Goal: Task Accomplishment & Management: Manage account settings

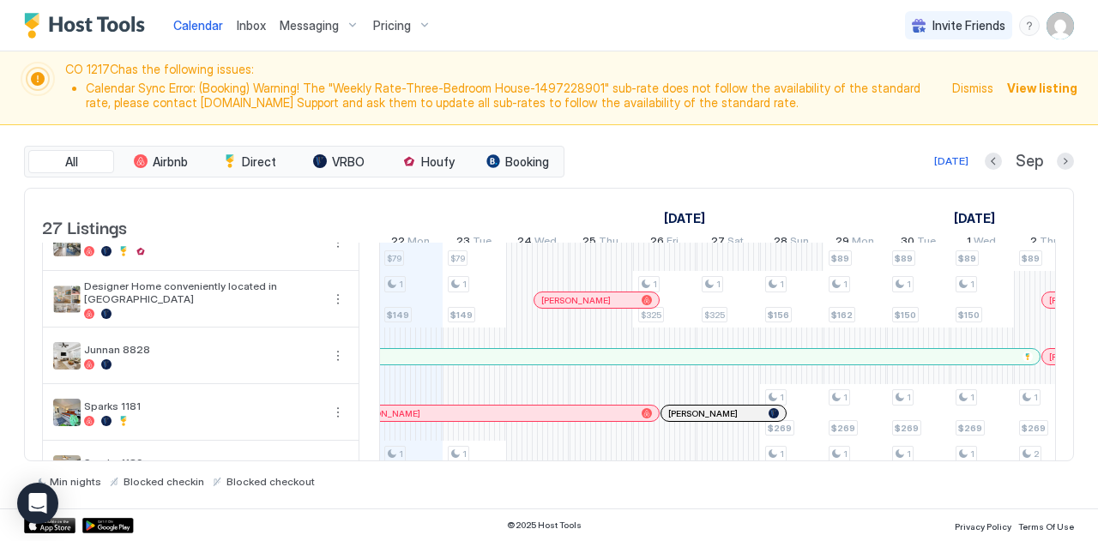
scroll to position [1360, 0]
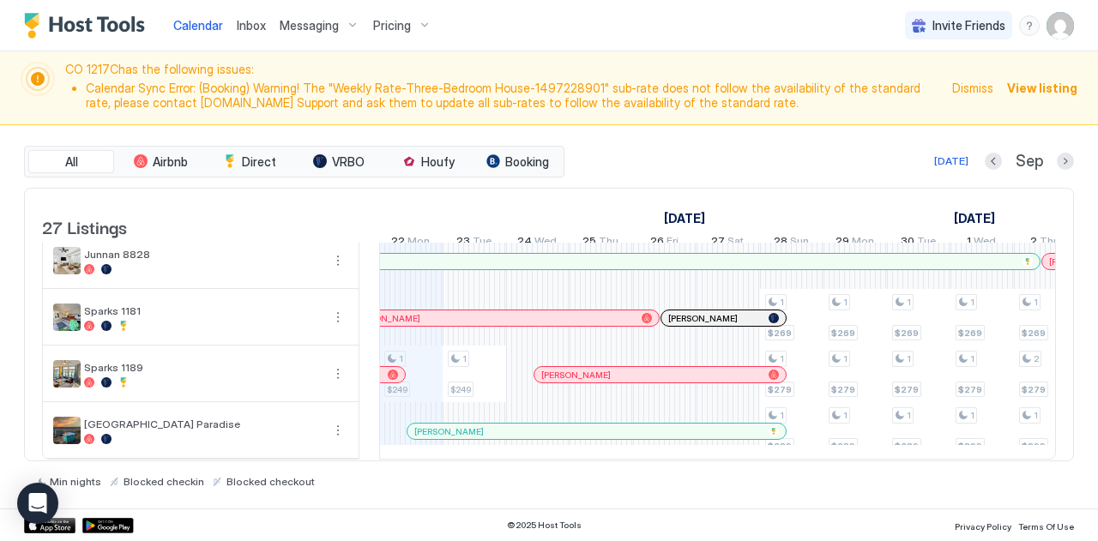
click at [1036, 94] on span "View listing" at bounding box center [1042, 88] width 70 height 18
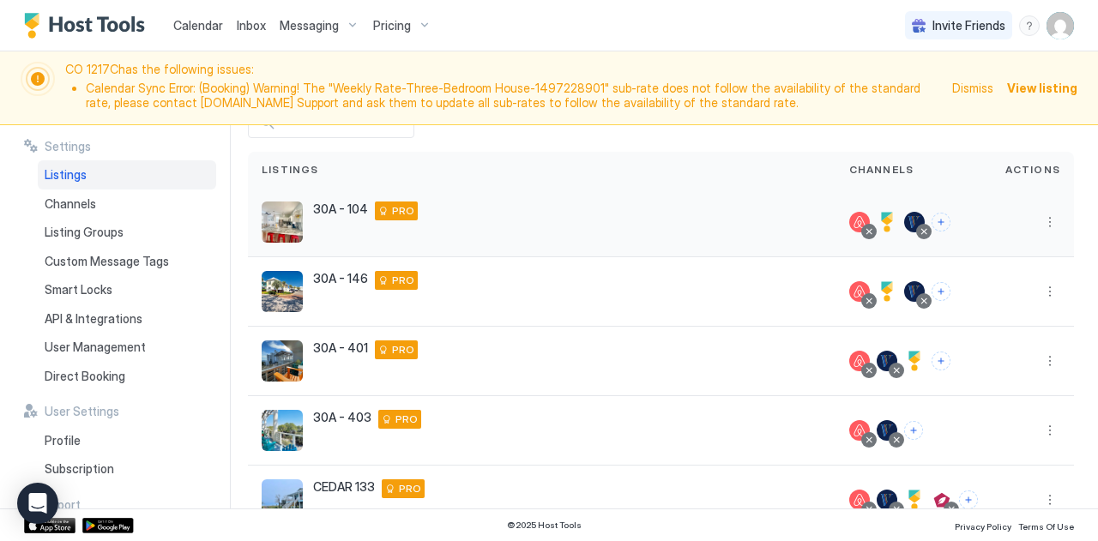
scroll to position [531, 0]
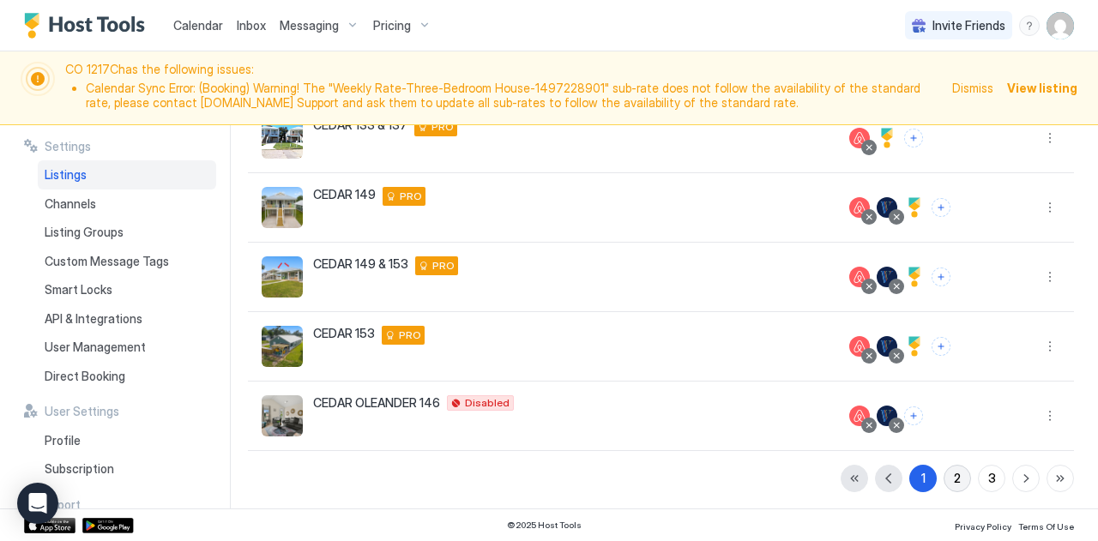
click at [944, 482] on button "2" at bounding box center [957, 478] width 27 height 27
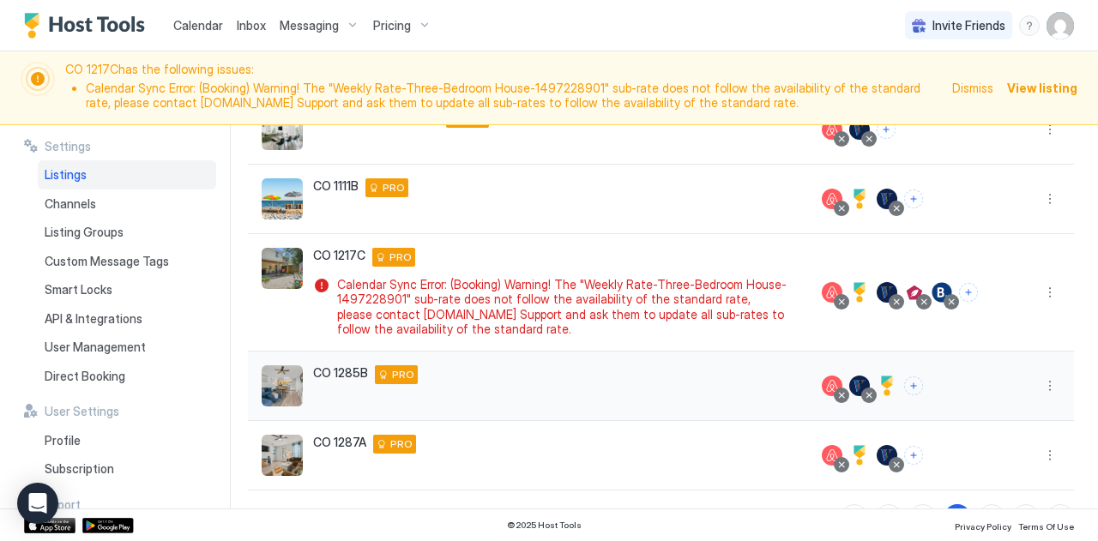
scroll to position [579, 0]
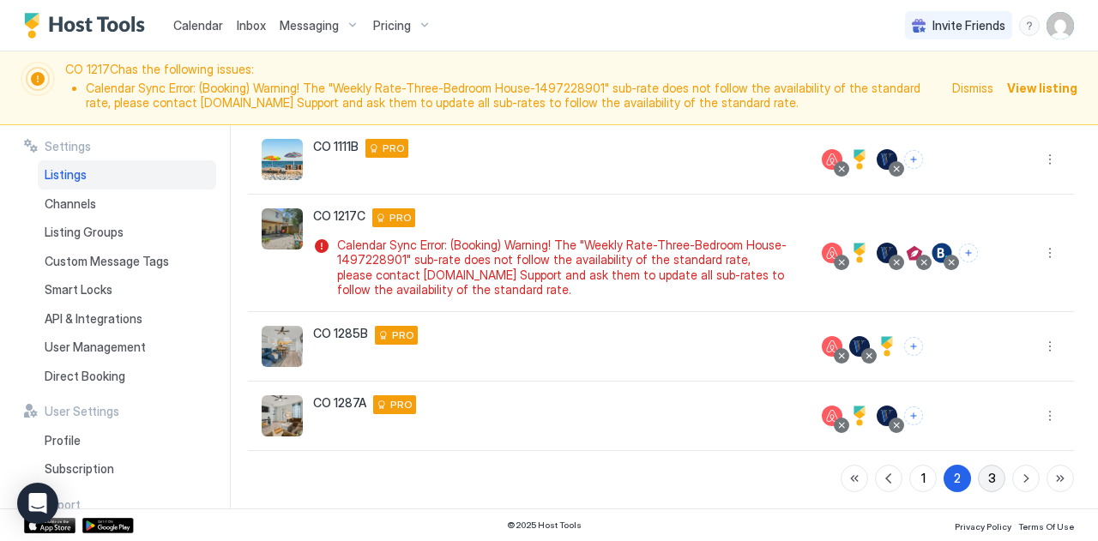
click at [988, 483] on div "3" at bounding box center [992, 478] width 8 height 18
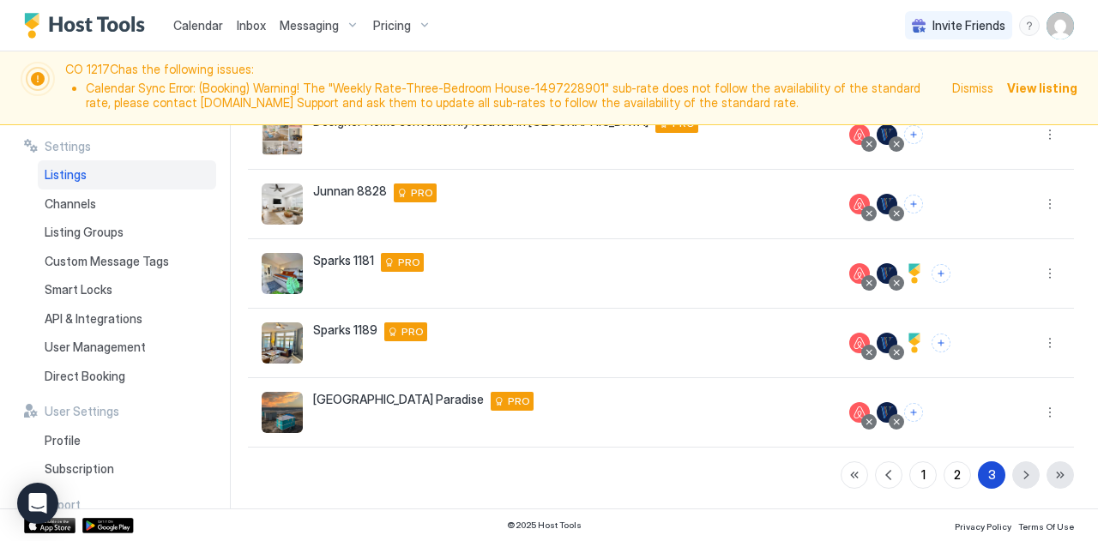
scroll to position [324, 0]
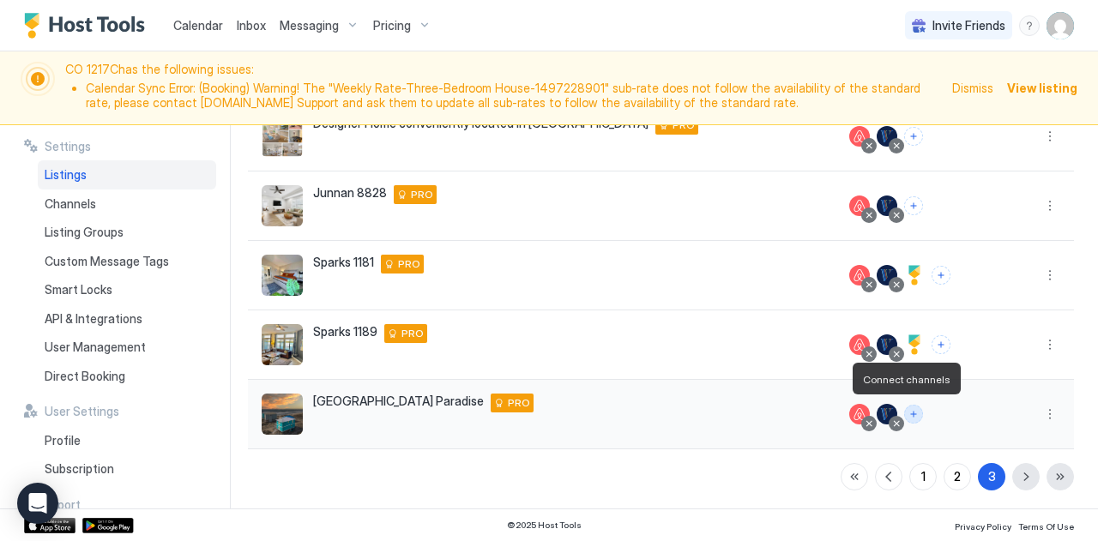
click at [904, 405] on button "Connect channels" at bounding box center [913, 414] width 19 height 19
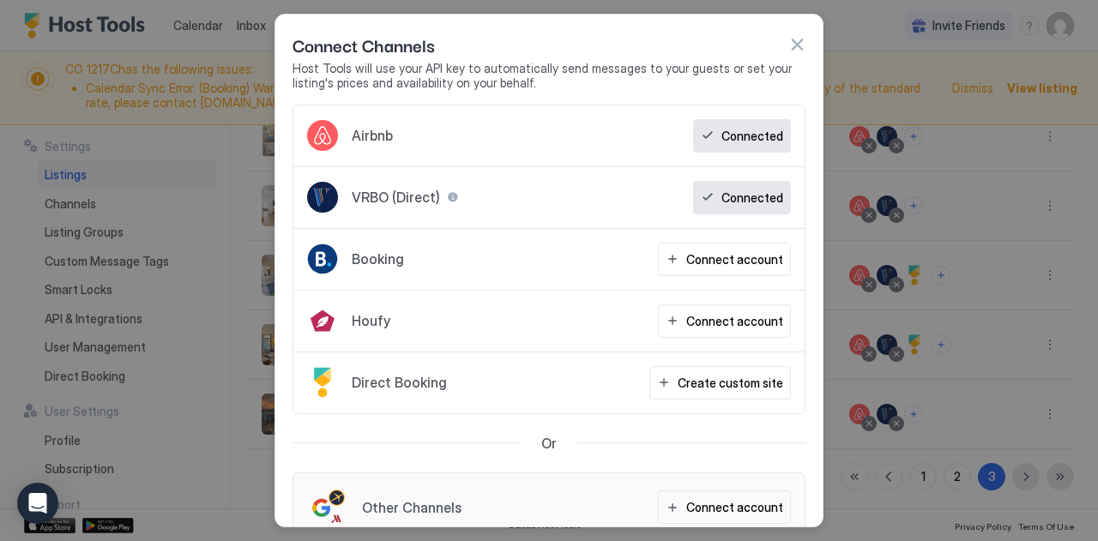
scroll to position [27, 0]
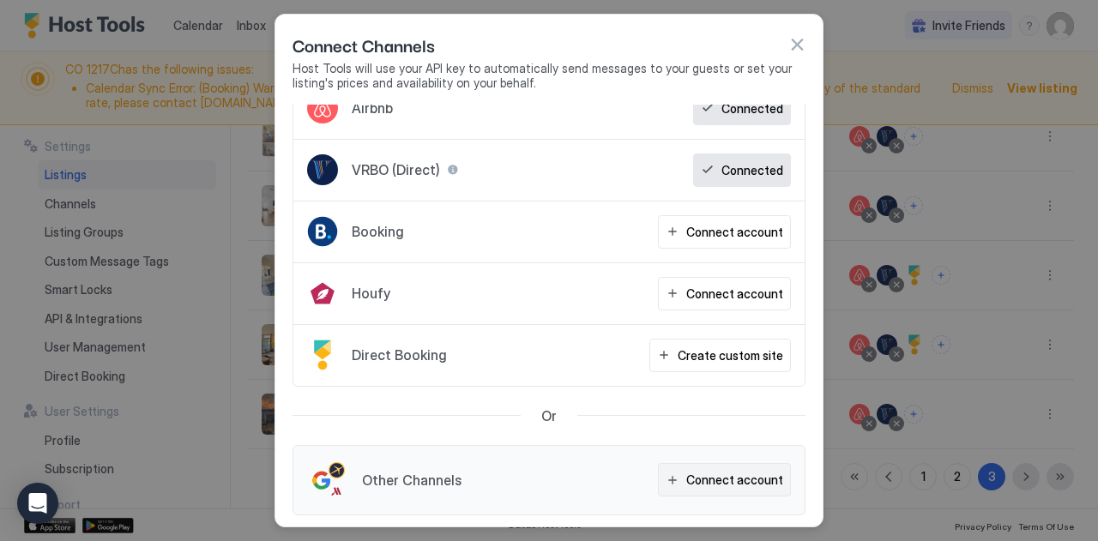
click at [686, 480] on div "Connect account" at bounding box center [734, 480] width 97 height 18
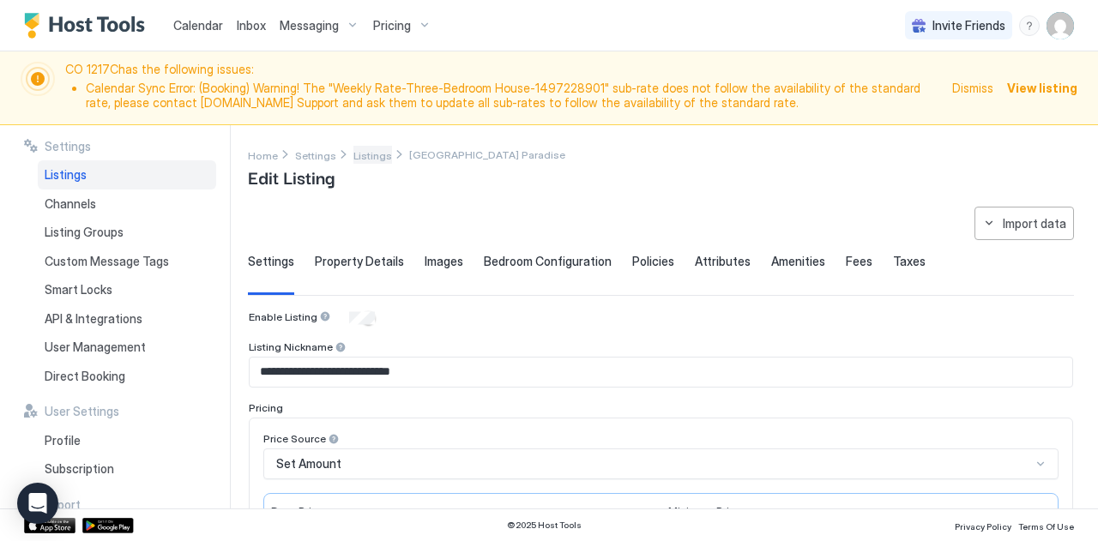
click at [365, 160] on span "Listings" at bounding box center [372, 155] width 39 height 13
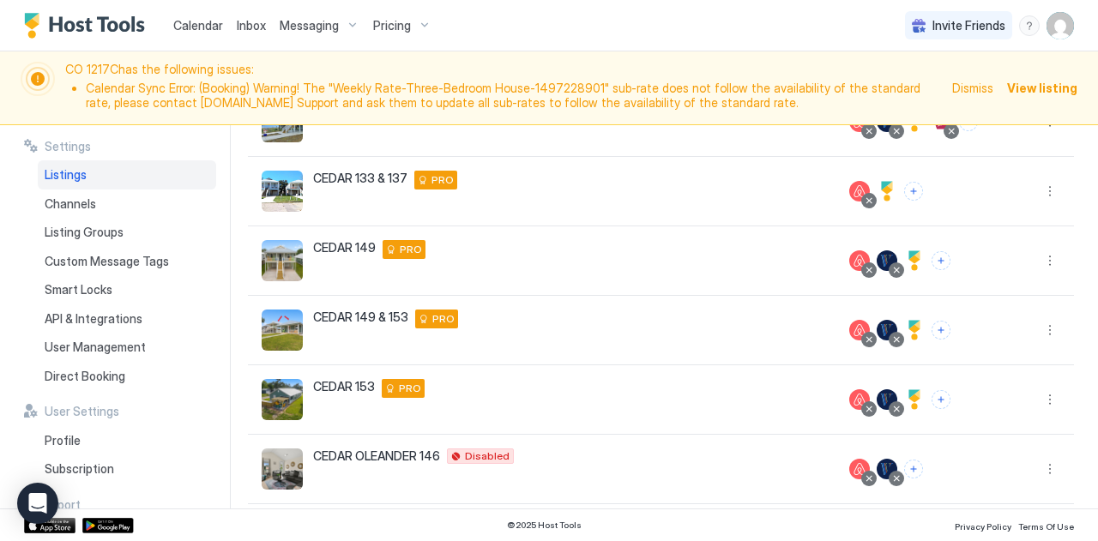
scroll to position [531, 0]
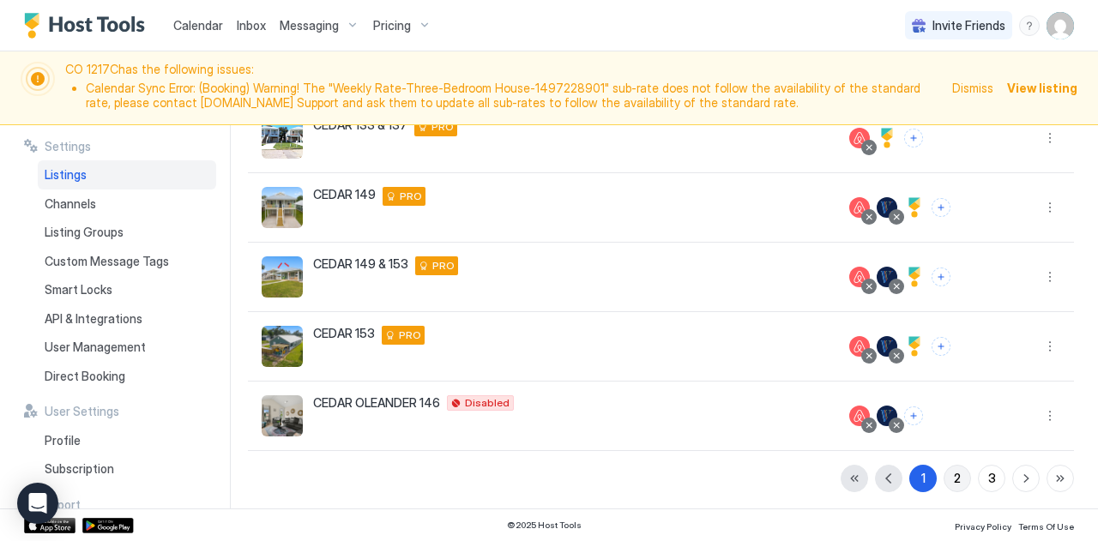
click at [954, 479] on div "2" at bounding box center [957, 478] width 7 height 18
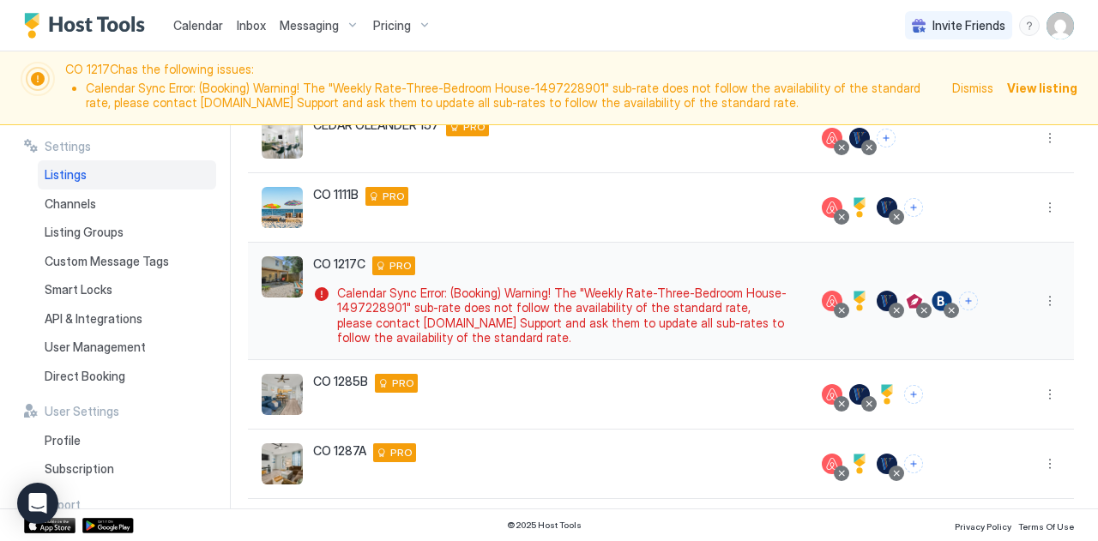
scroll to position [579, 0]
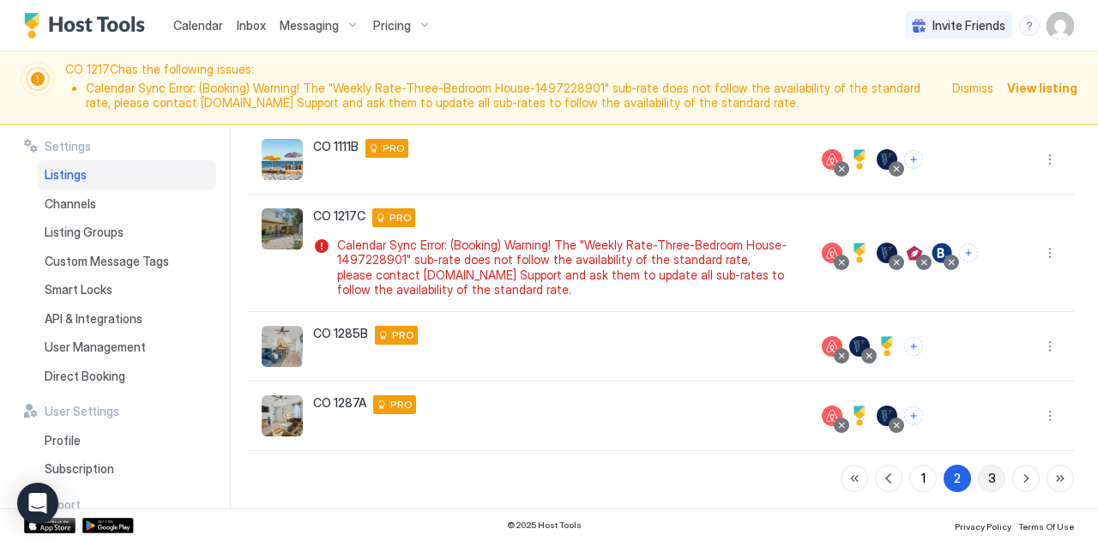
click at [978, 485] on button "3" at bounding box center [991, 478] width 27 height 27
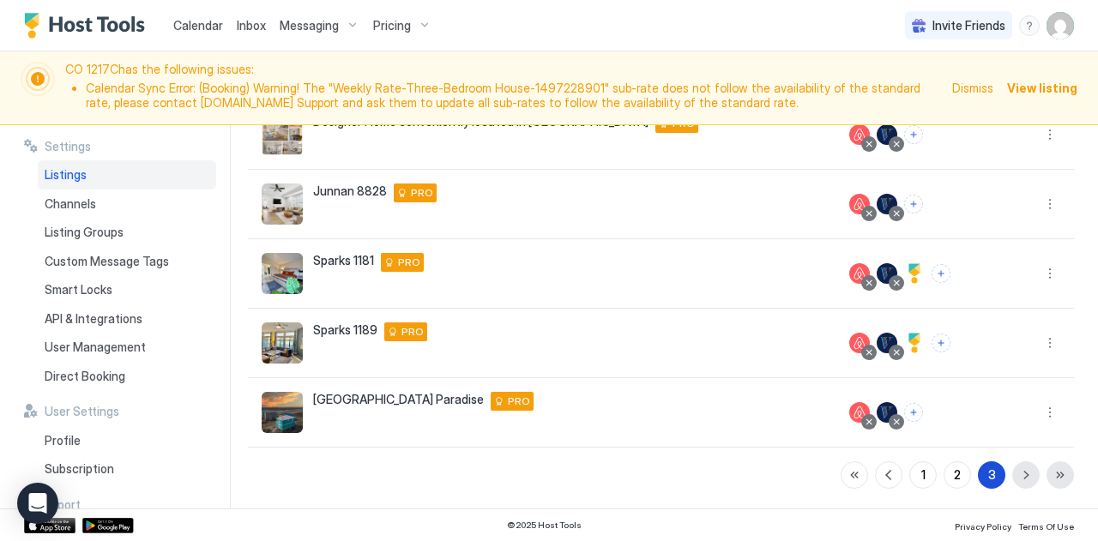
scroll to position [324, 0]
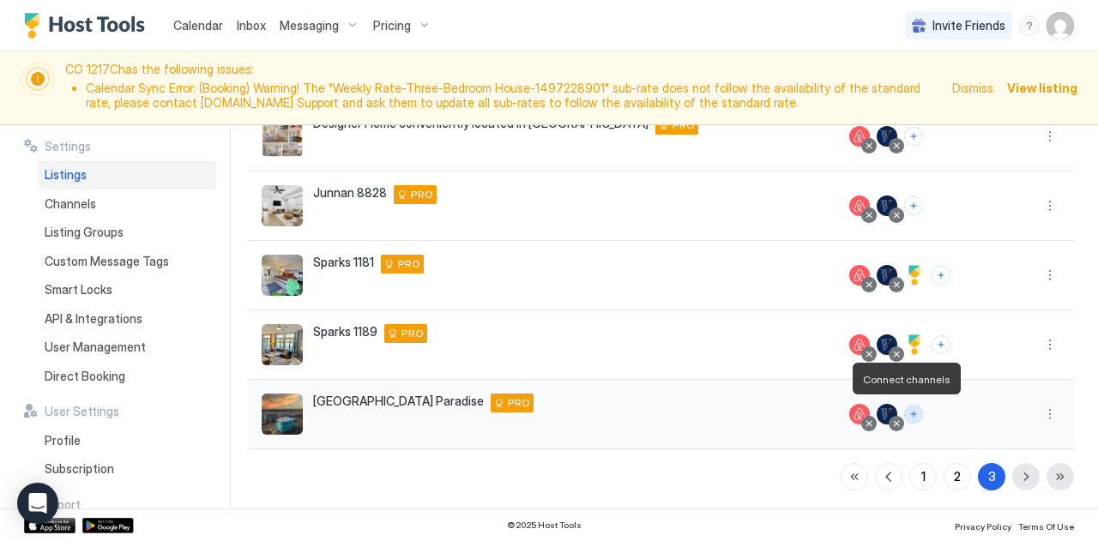
click at [904, 411] on button "Connect channels" at bounding box center [913, 414] width 19 height 19
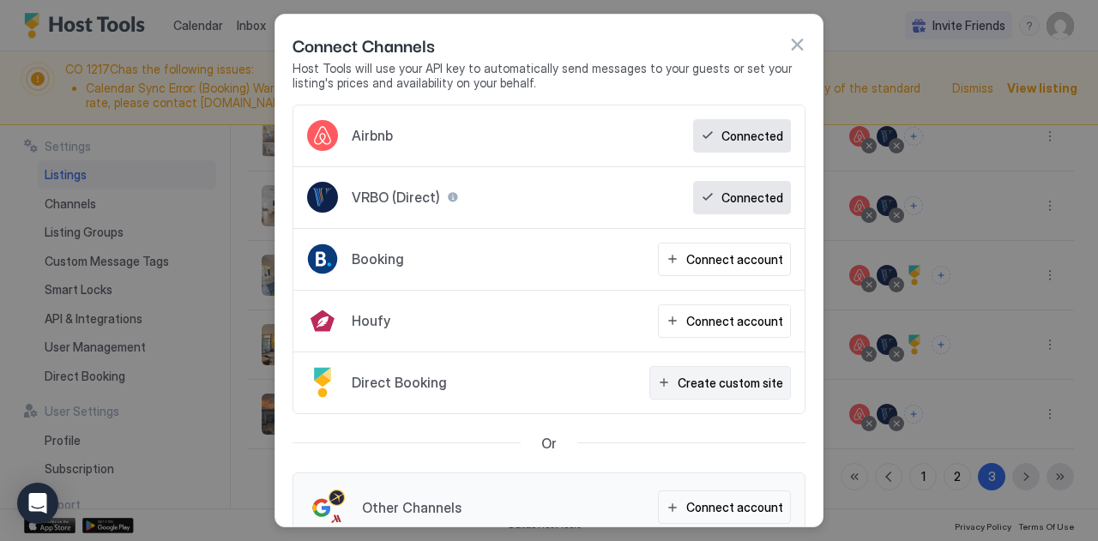
click at [649, 366] on button "Create custom site" at bounding box center [720, 382] width 142 height 33
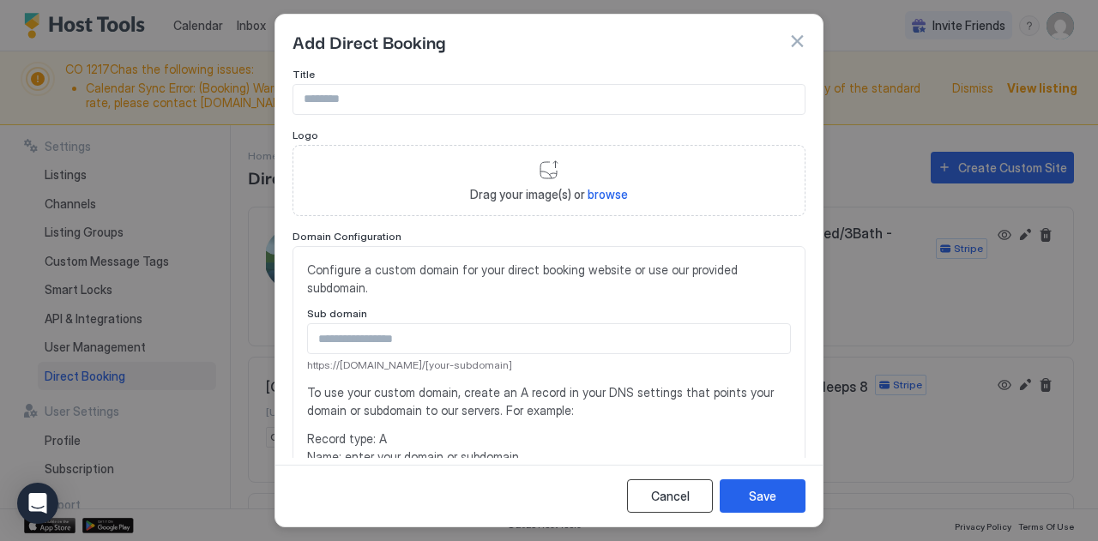
click at [657, 498] on div "Cancel" at bounding box center [670, 496] width 39 height 18
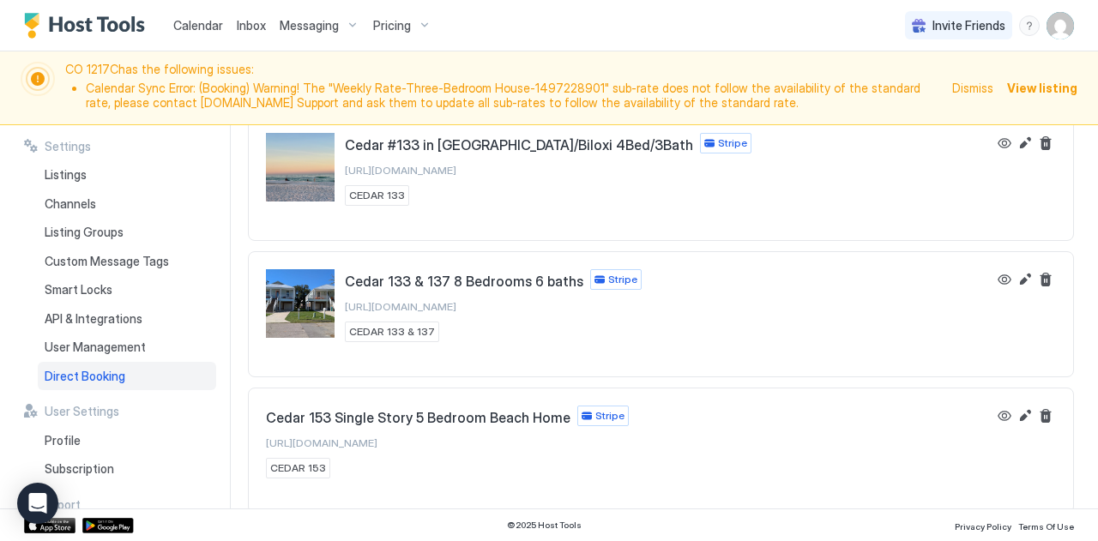
scroll to position [1607, 0]
drag, startPoint x: 630, startPoint y: 402, endPoint x: 214, endPoint y: 154, distance: 484.3
click at [214, 154] on div "Settings Listings Channels Listing Groups Custom Message Tags Smart Locks API &…" at bounding box center [127, 317] width 206 height 384
click at [1047, 88] on span "View listing" at bounding box center [1042, 88] width 70 height 18
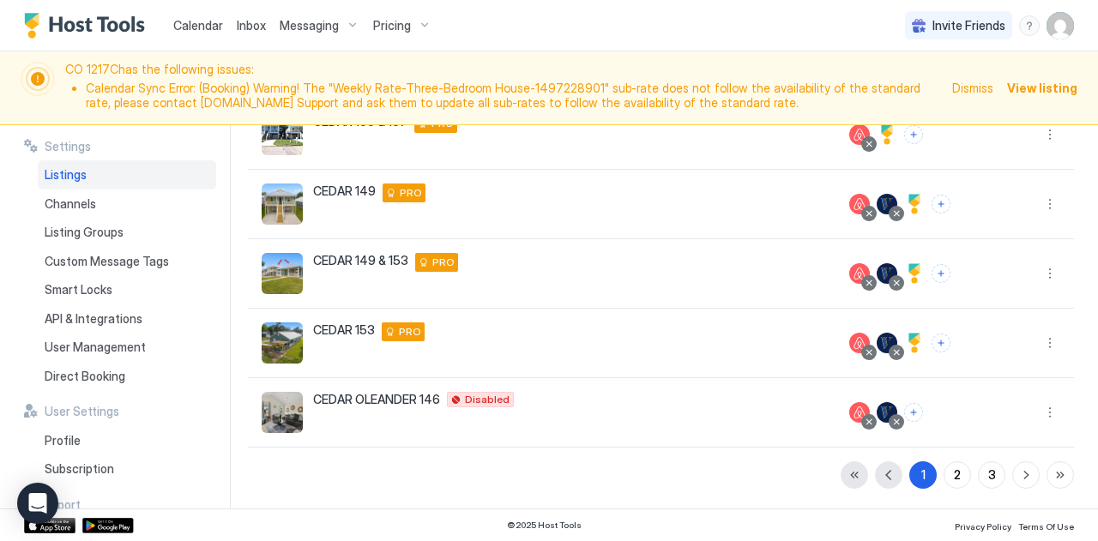
scroll to position [532, 0]
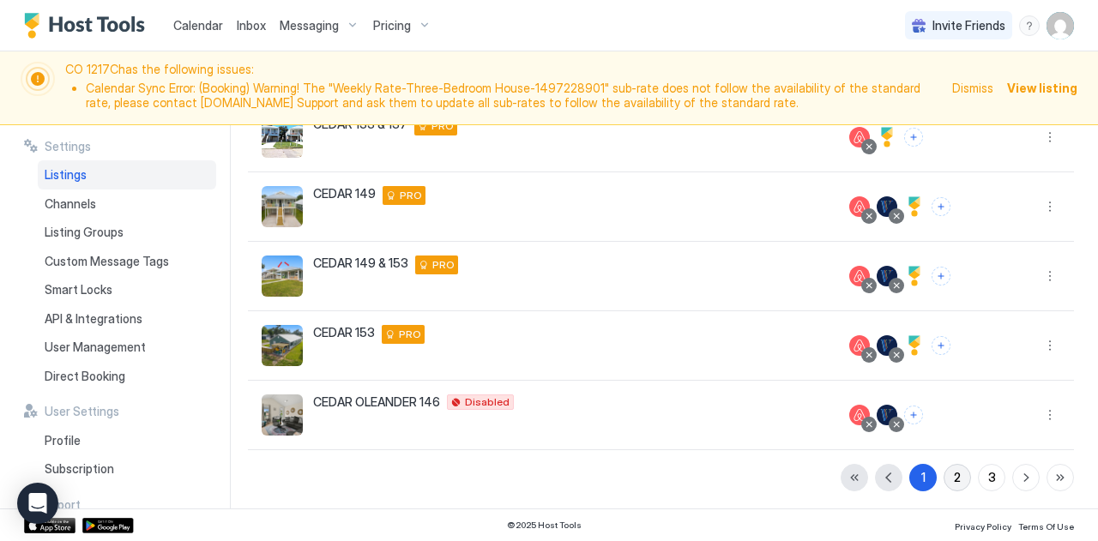
click at [948, 483] on button "2" at bounding box center [957, 477] width 27 height 27
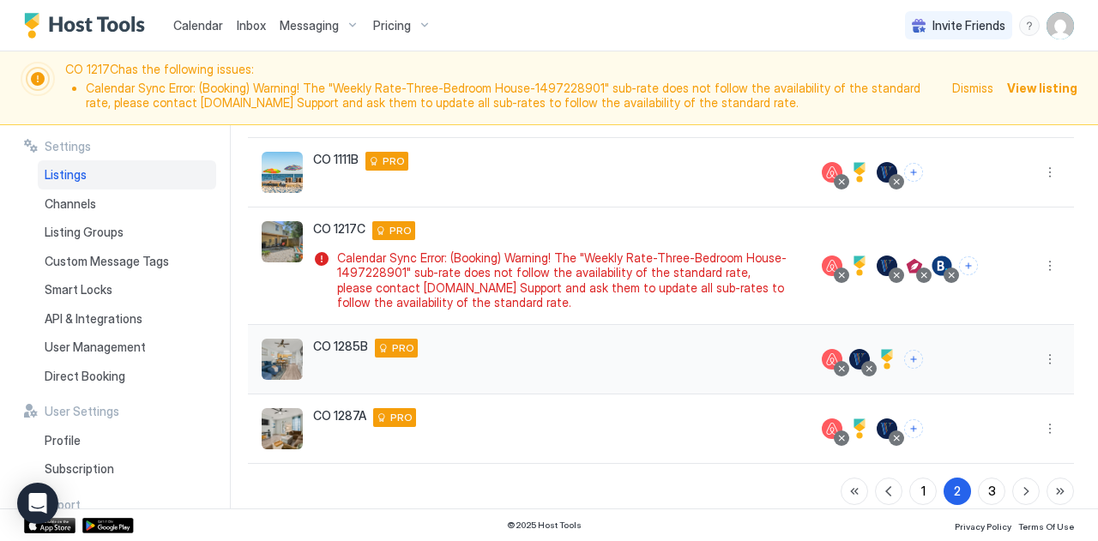
scroll to position [579, 0]
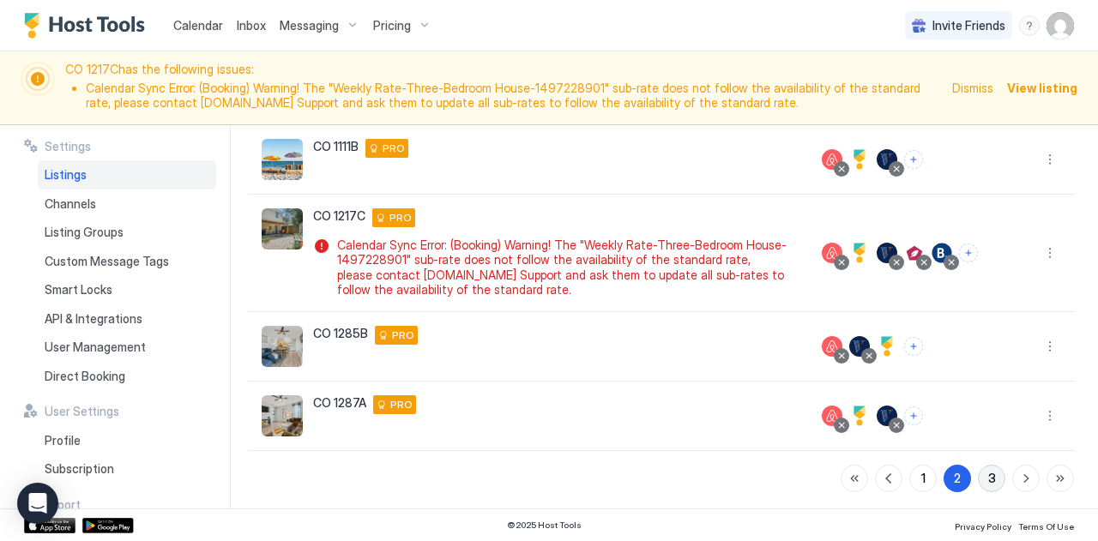
click at [978, 480] on button "3" at bounding box center [991, 478] width 27 height 27
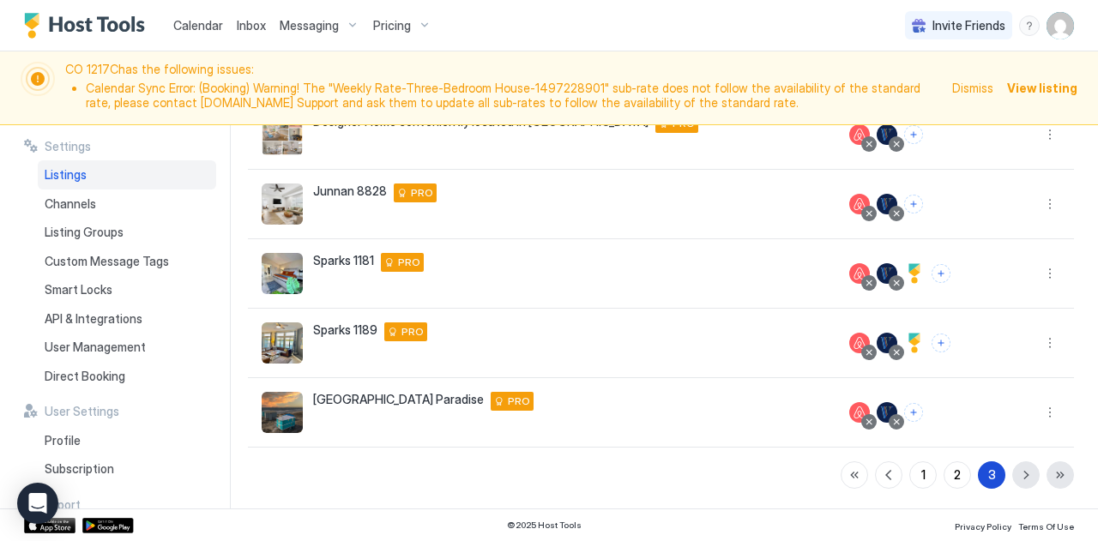
scroll to position [324, 0]
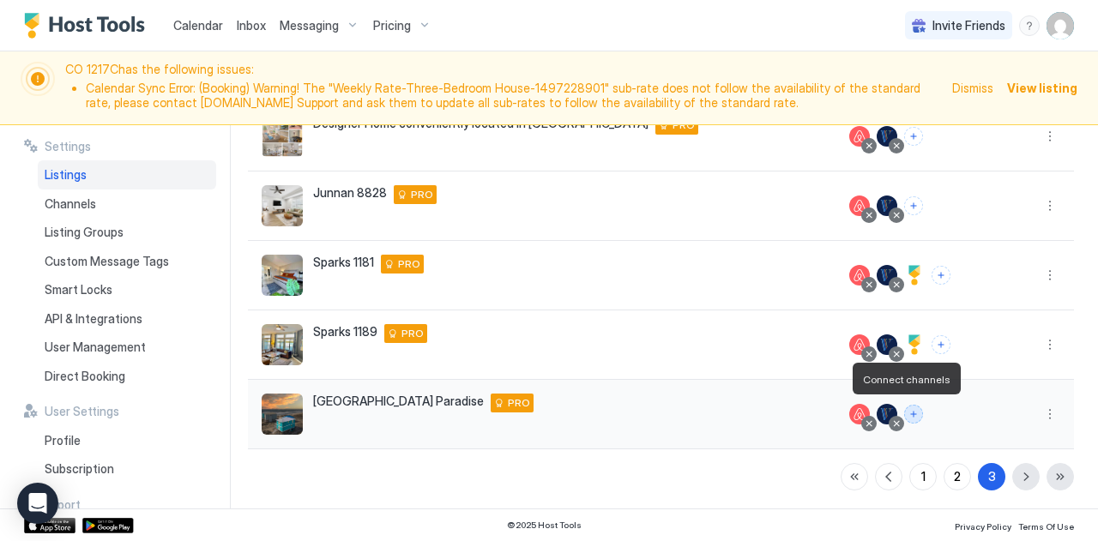
click at [906, 407] on button "Connect channels" at bounding box center [913, 414] width 19 height 19
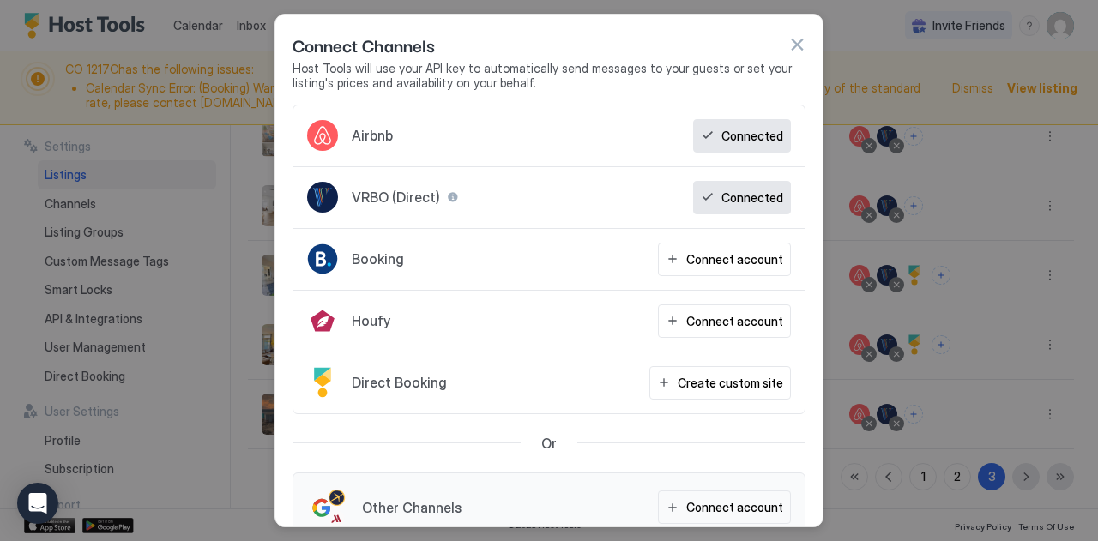
click at [388, 196] on span "VRBO (Direct)" at bounding box center [396, 197] width 88 height 17
click at [801, 46] on button "button" at bounding box center [796, 44] width 17 height 17
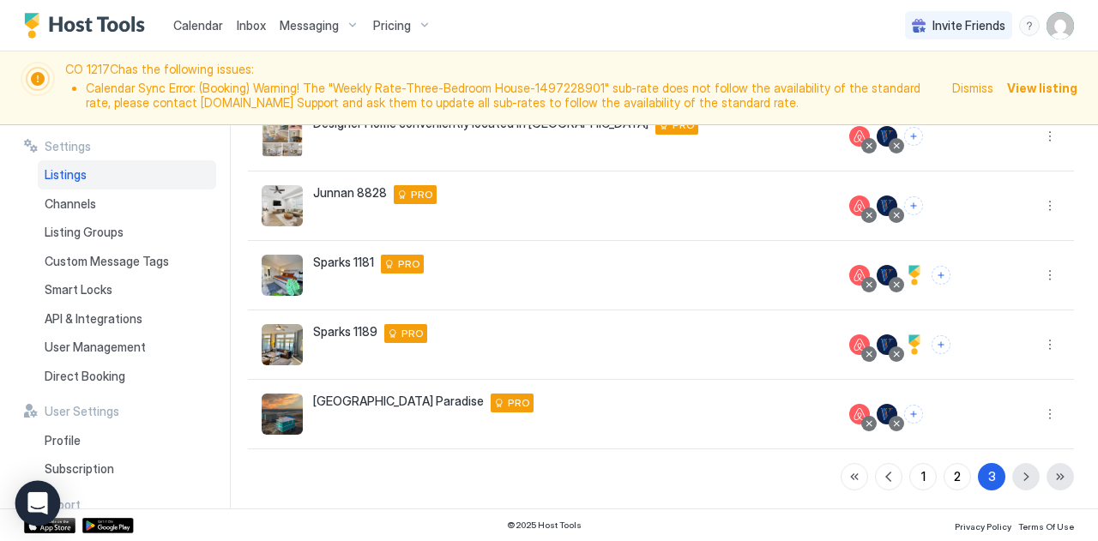
click at [47, 490] on div "Open Intercom Messenger" at bounding box center [37, 503] width 45 height 45
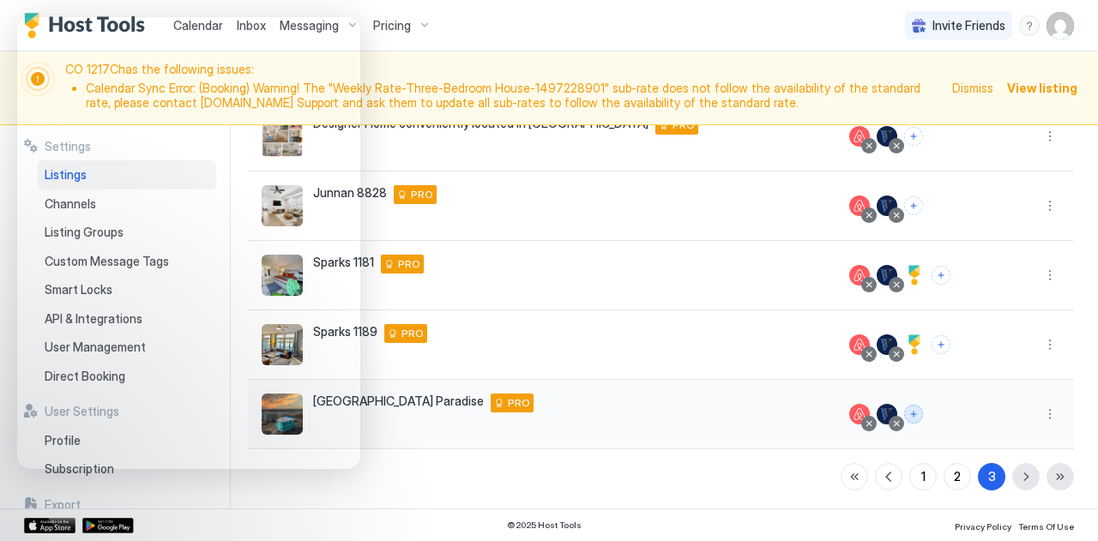
click at [904, 412] on button "Connect channels" at bounding box center [913, 414] width 19 height 19
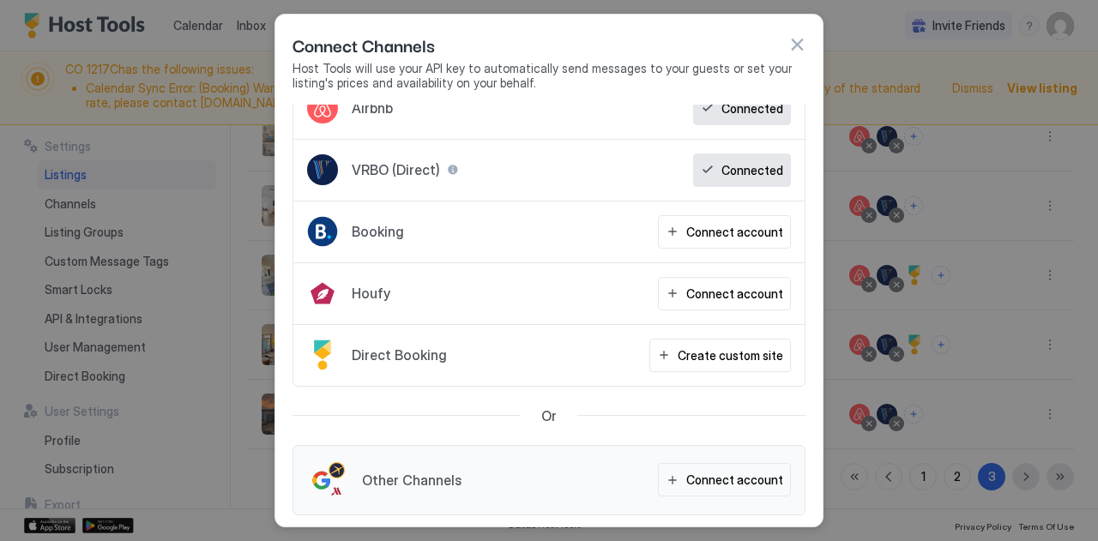
scroll to position [0, 0]
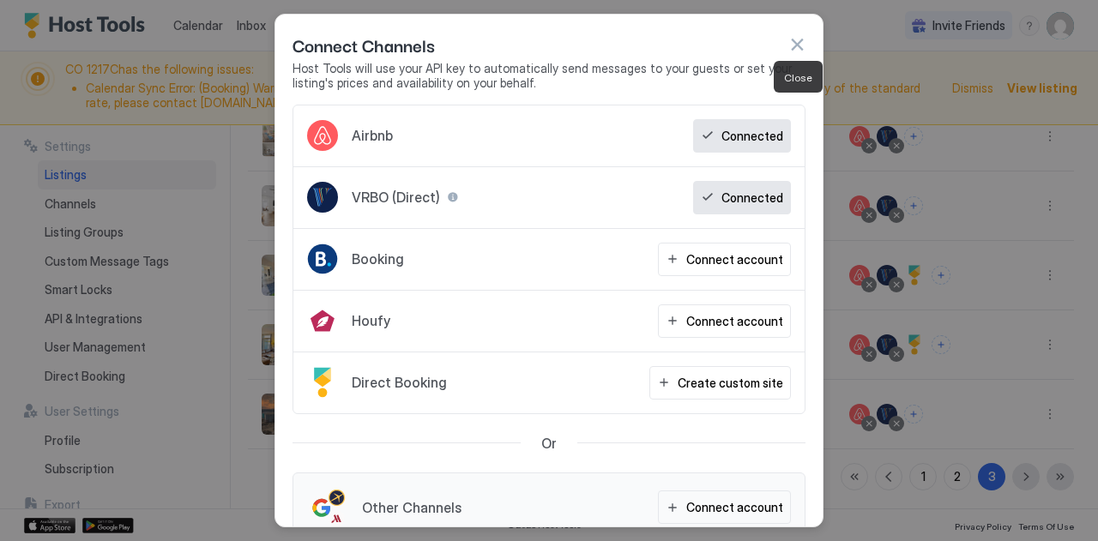
click at [793, 44] on button "button" at bounding box center [796, 44] width 17 height 17
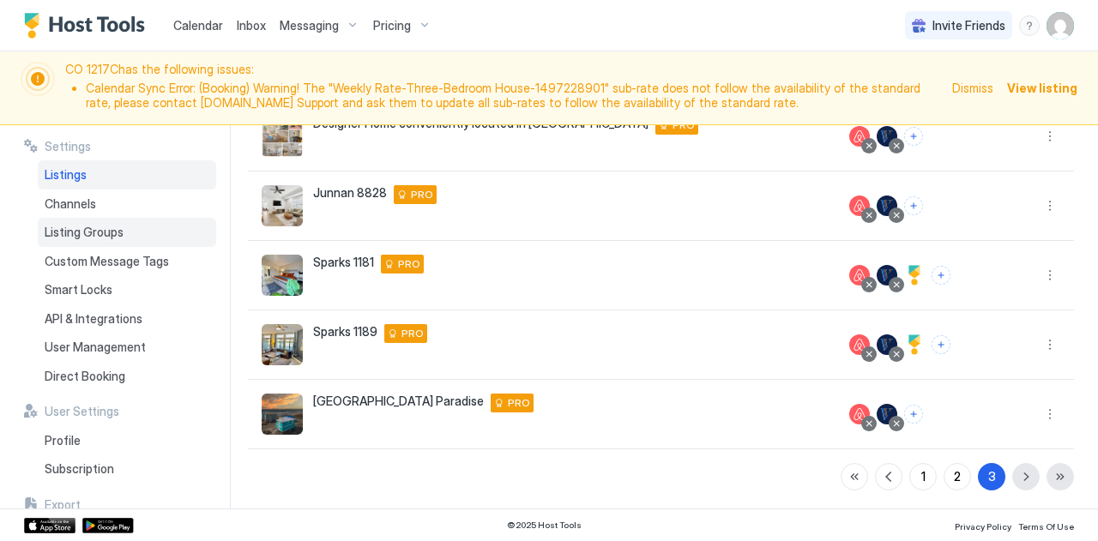
click at [68, 238] on span "Listing Groups" at bounding box center [84, 232] width 79 height 15
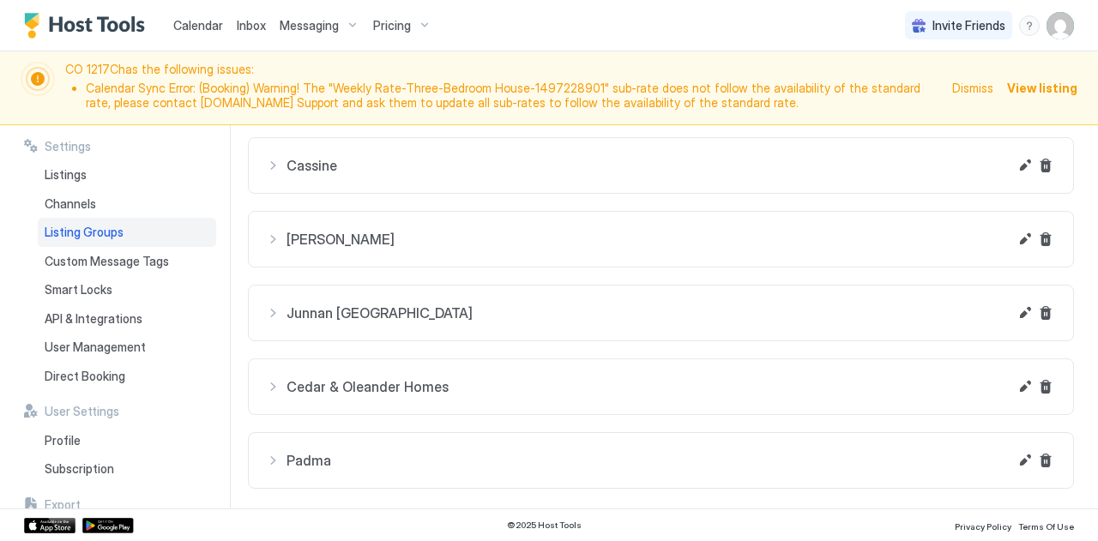
scroll to position [213, 0]
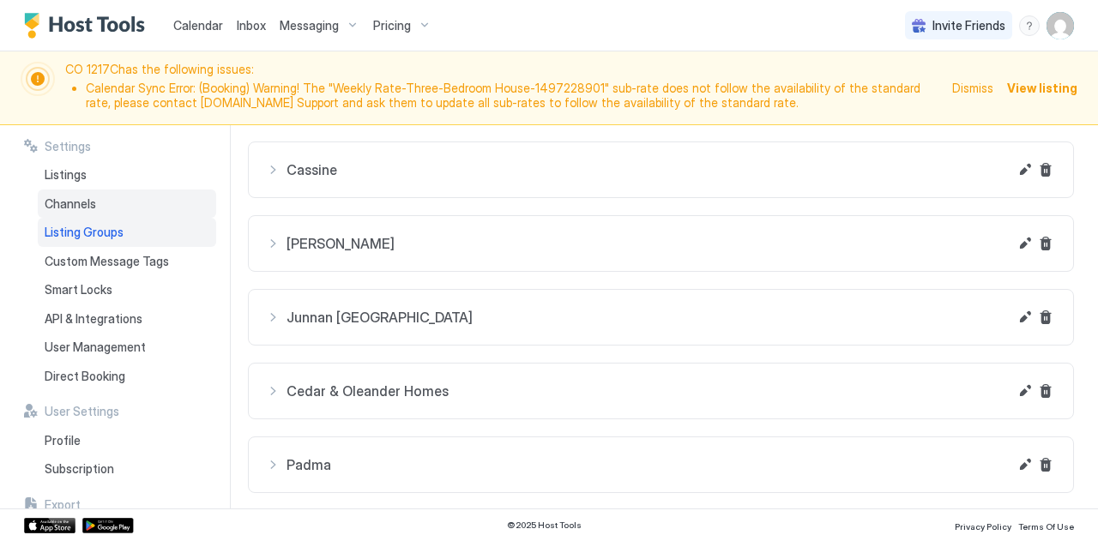
click at [65, 194] on div "Channels" at bounding box center [127, 204] width 178 height 29
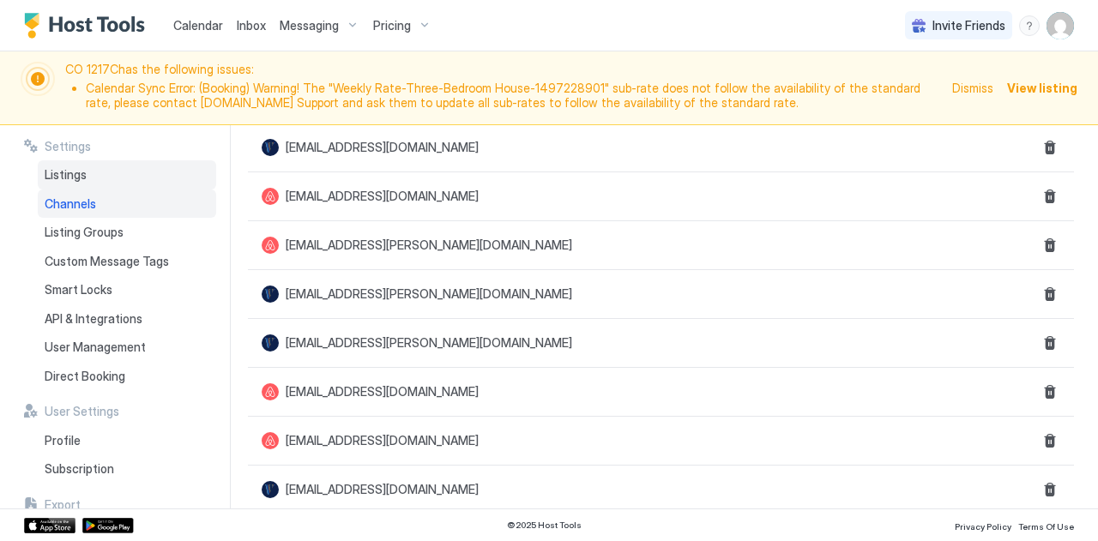
click at [62, 174] on span "Listings" at bounding box center [66, 174] width 42 height 15
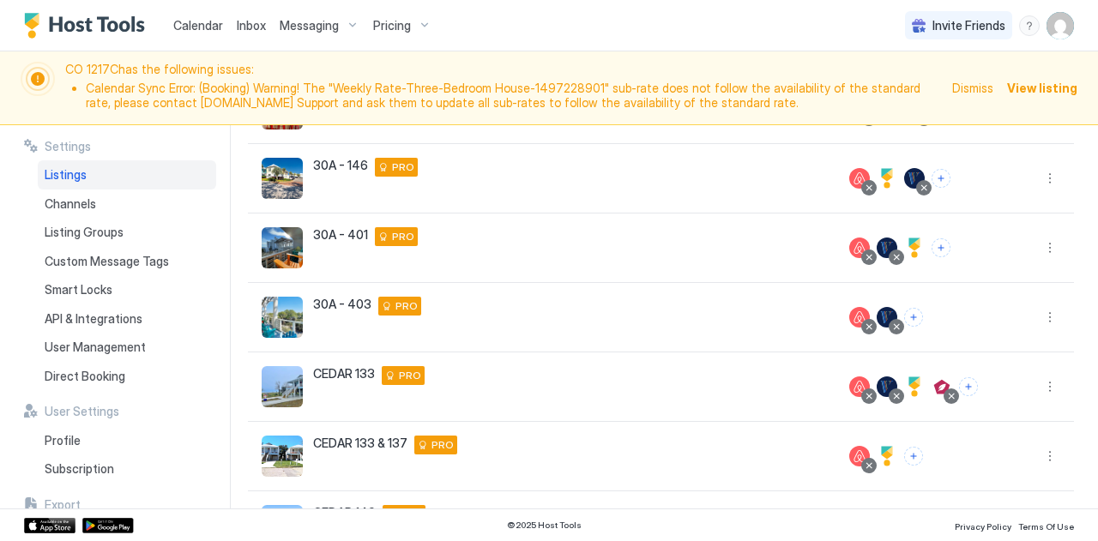
click at [1045, 21] on div "Invite Friends TF" at bounding box center [989, 25] width 169 height 51
click at [1064, 26] on img "User profile" at bounding box center [1060, 25] width 27 height 27
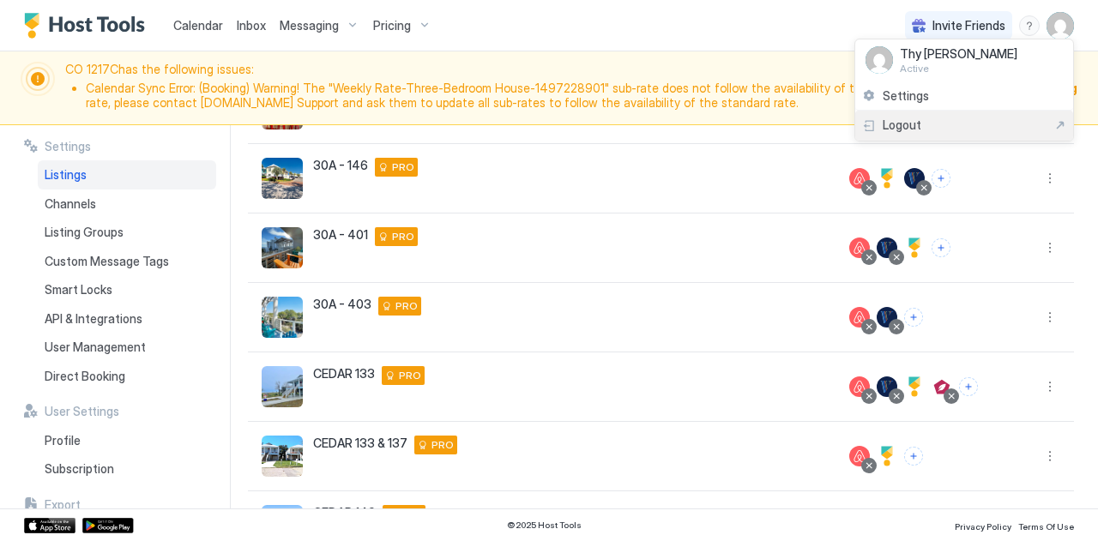
click at [892, 127] on span "Logout" at bounding box center [902, 125] width 39 height 15
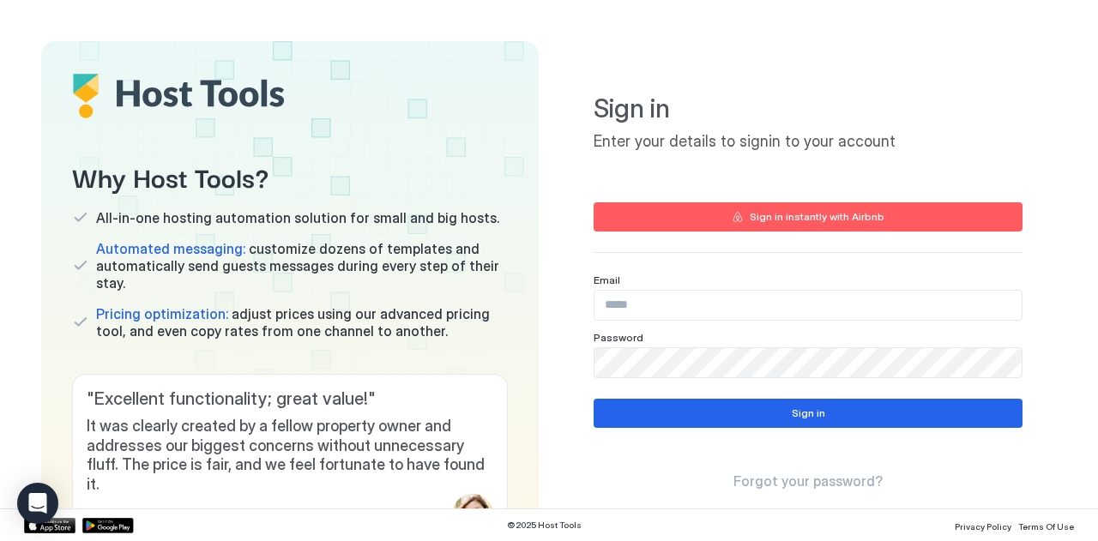
click at [726, 299] on input "Input Field" at bounding box center [807, 305] width 427 height 29
click at [742, 344] on div "Password" at bounding box center [808, 354] width 429 height 47
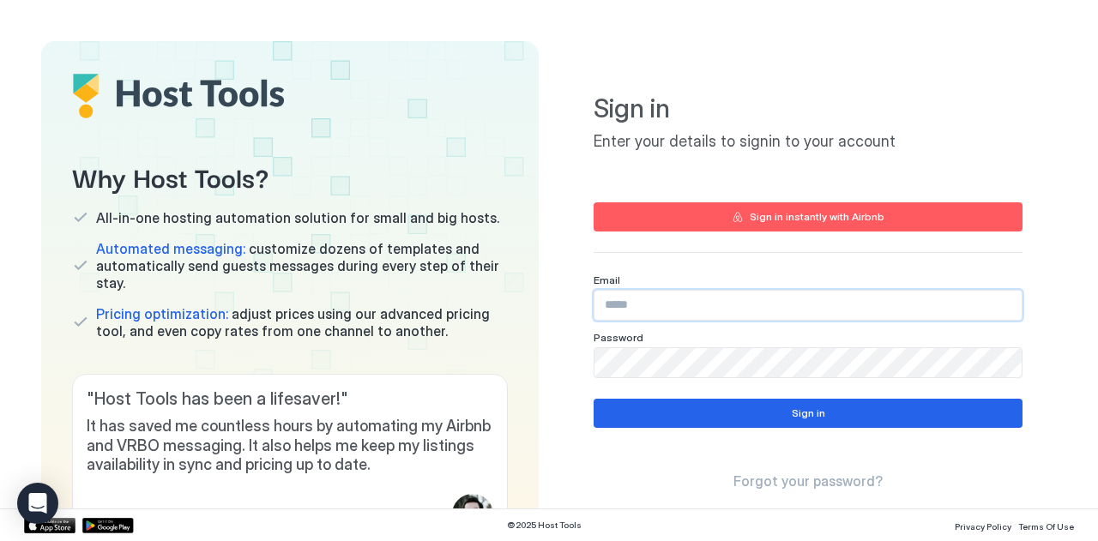
click at [698, 315] on input "Input Field" at bounding box center [807, 305] width 427 height 29
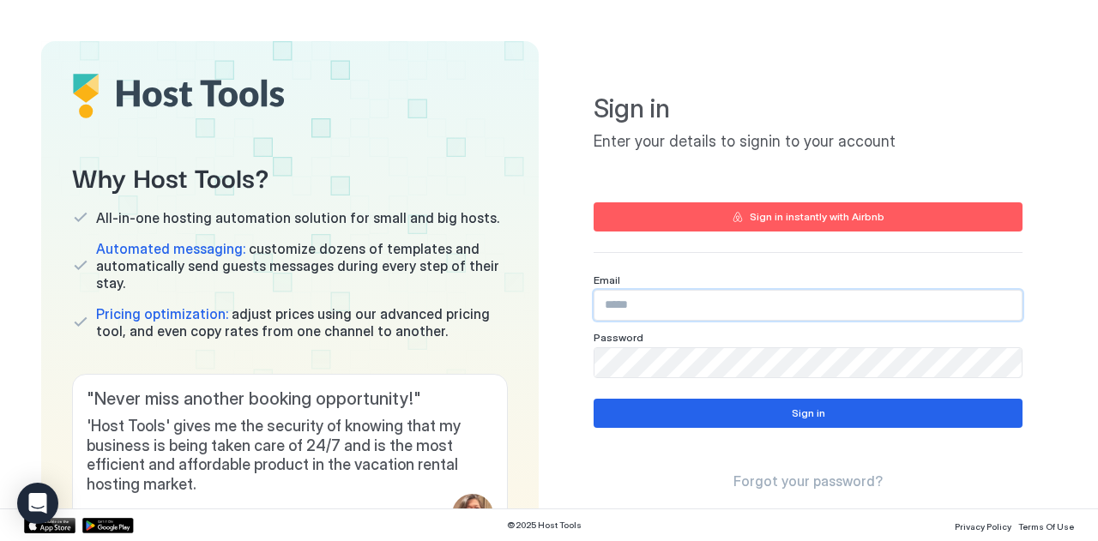
click at [676, 310] on input "Input Field" at bounding box center [807, 305] width 427 height 29
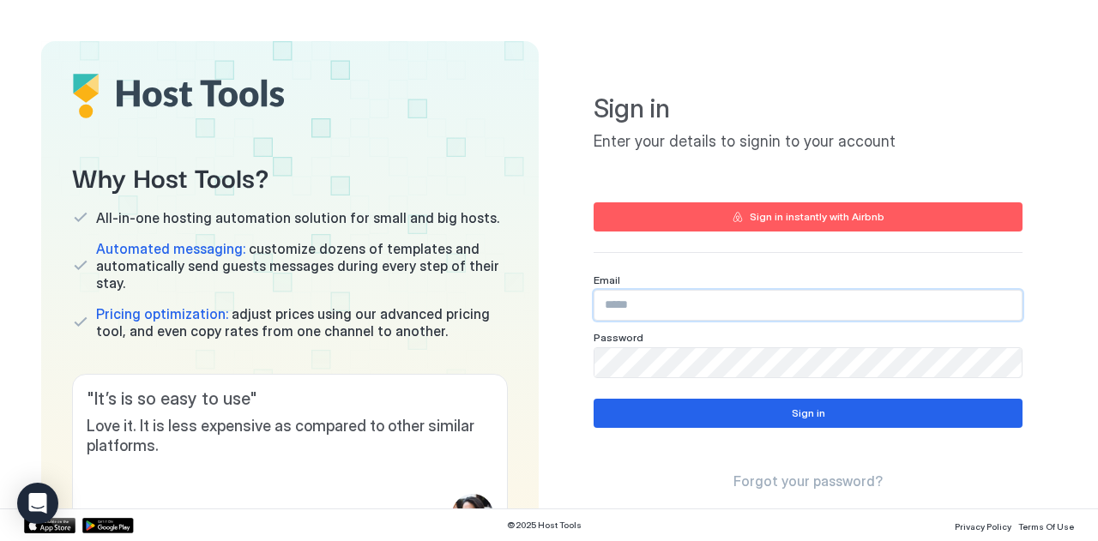
type input "**********"
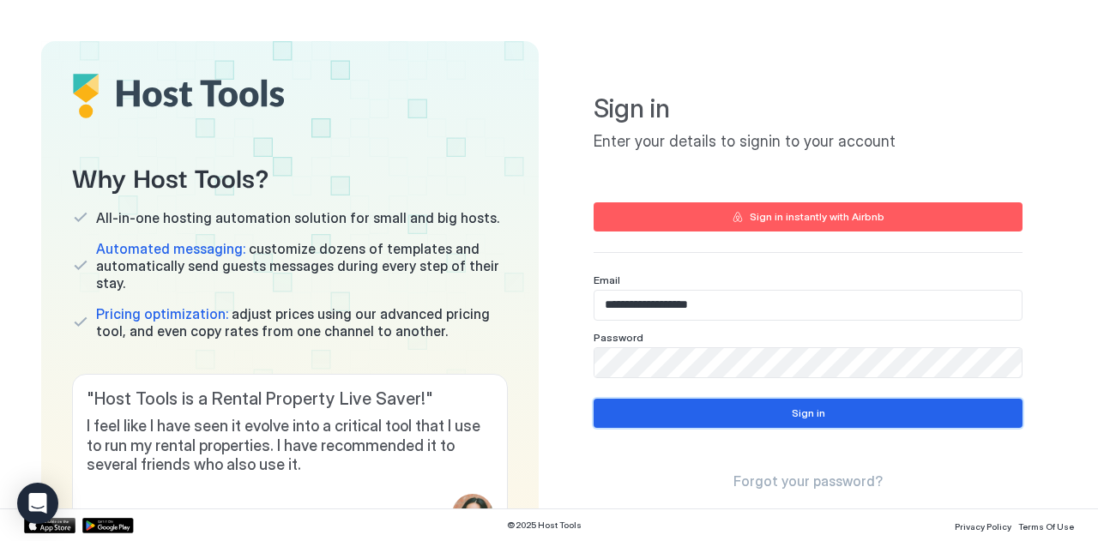
click at [671, 413] on button "Sign in" at bounding box center [808, 413] width 429 height 29
